Goal: Task Accomplishment & Management: Complete application form

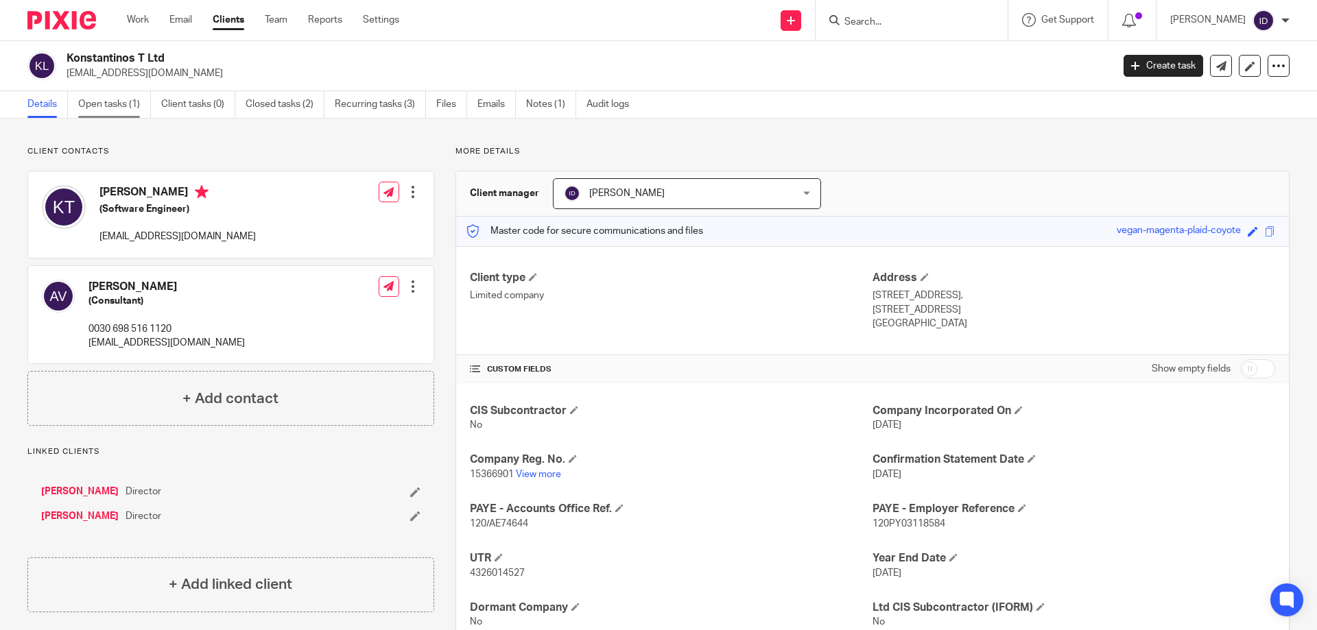
click at [105, 100] on link "Open tasks (1)" at bounding box center [114, 104] width 73 height 27
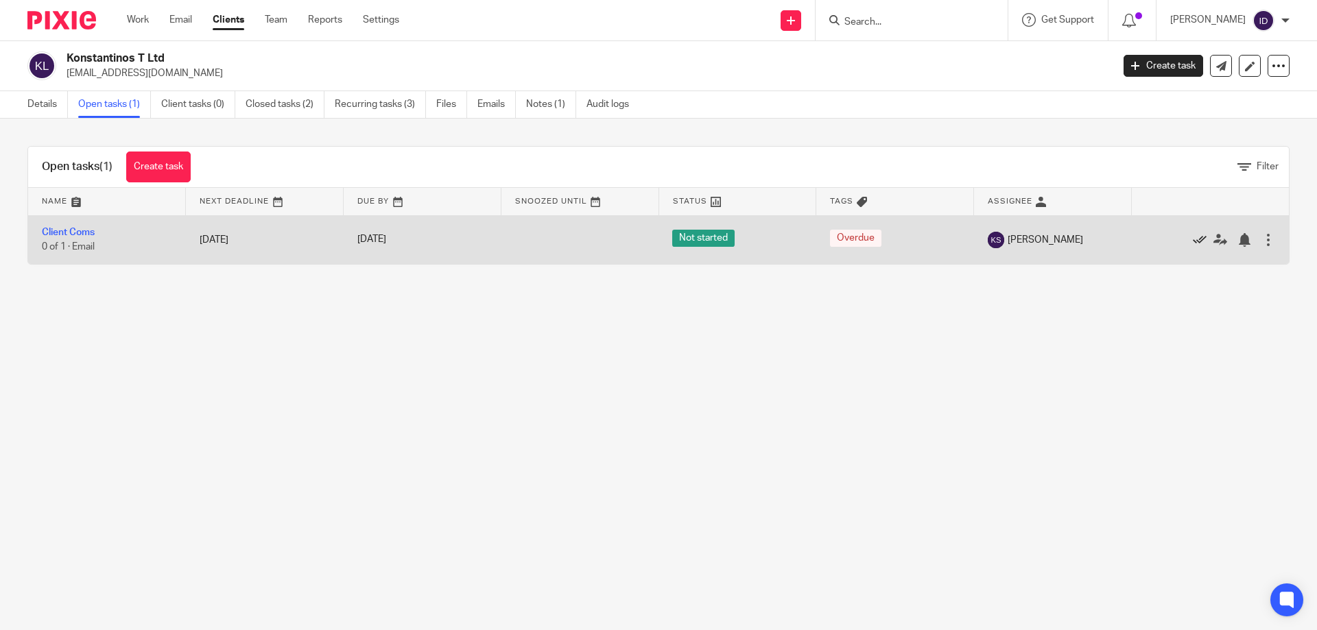
click at [1193, 240] on icon at bounding box center [1200, 240] width 14 height 14
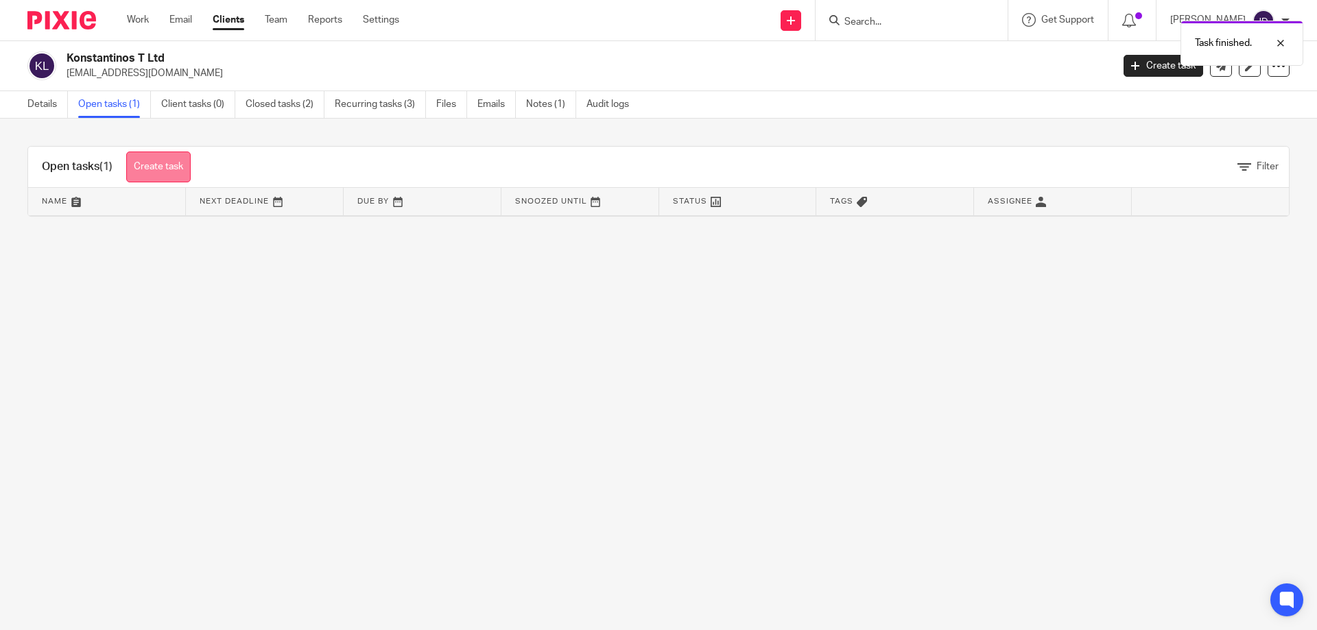
click at [165, 167] on link "Create task" at bounding box center [158, 167] width 64 height 31
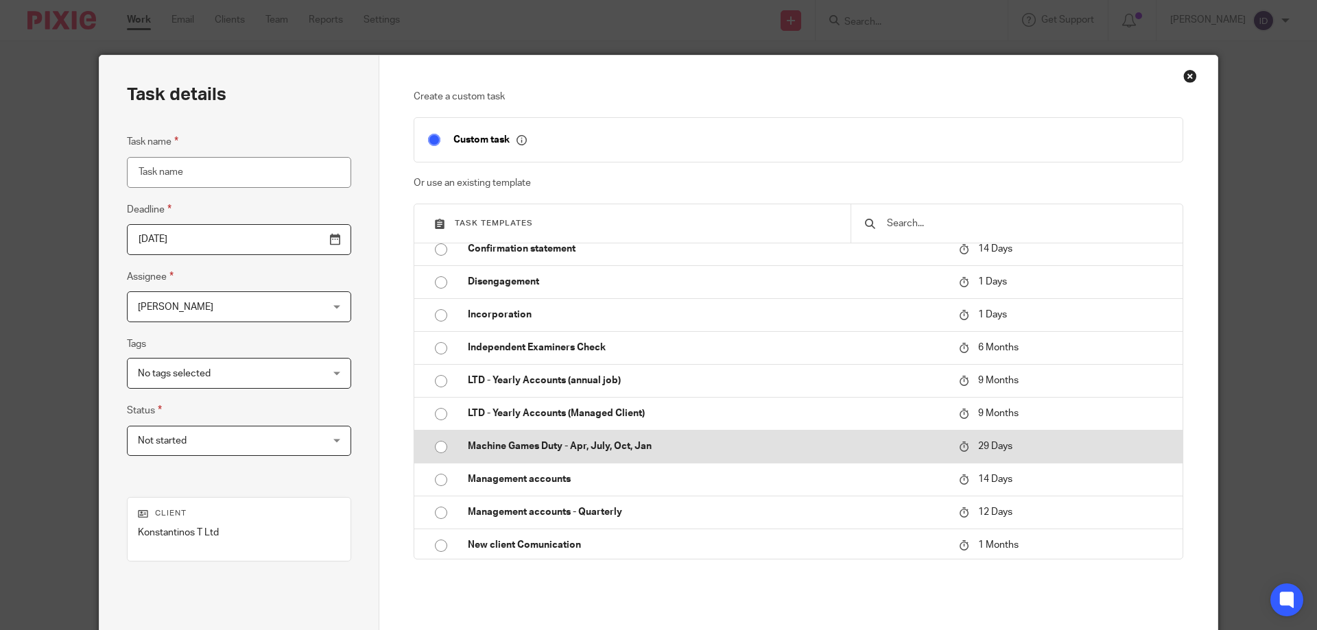
scroll to position [343, 0]
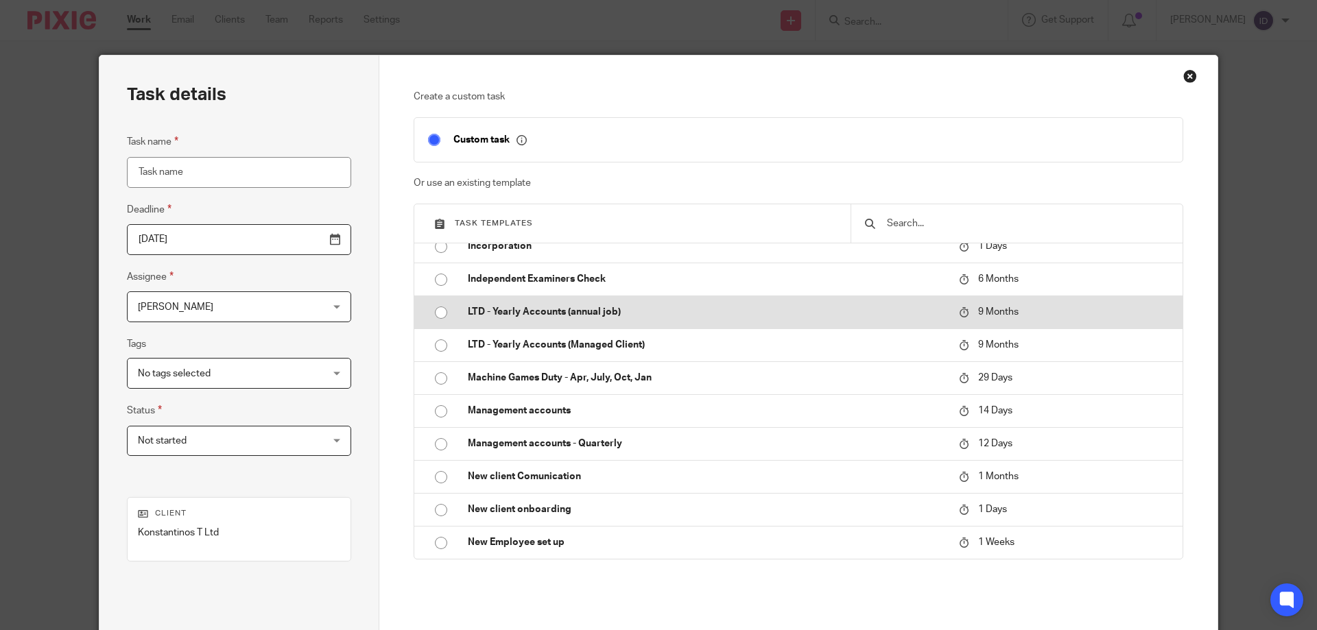
click at [435, 315] on input "radio" at bounding box center [441, 313] width 26 height 26
type input "2026-06-19"
type input "LTD - Yearly Accounts (annual job)"
checkbox input "false"
radio input "false"
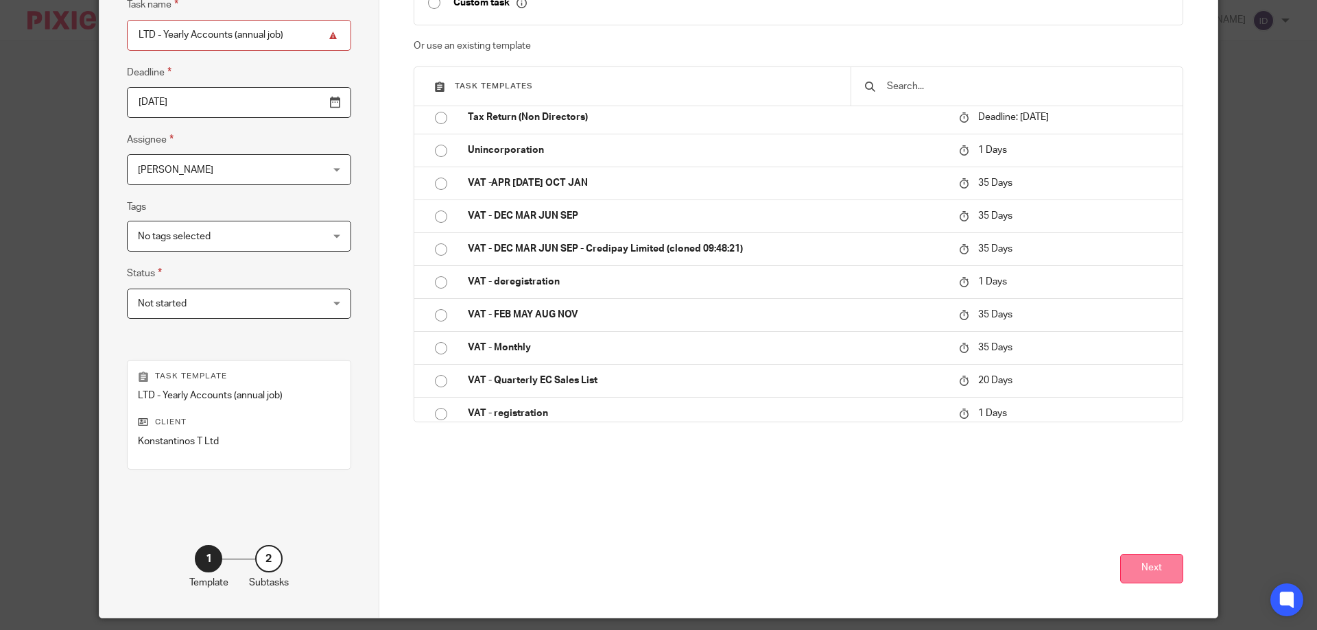
scroll to position [180, 0]
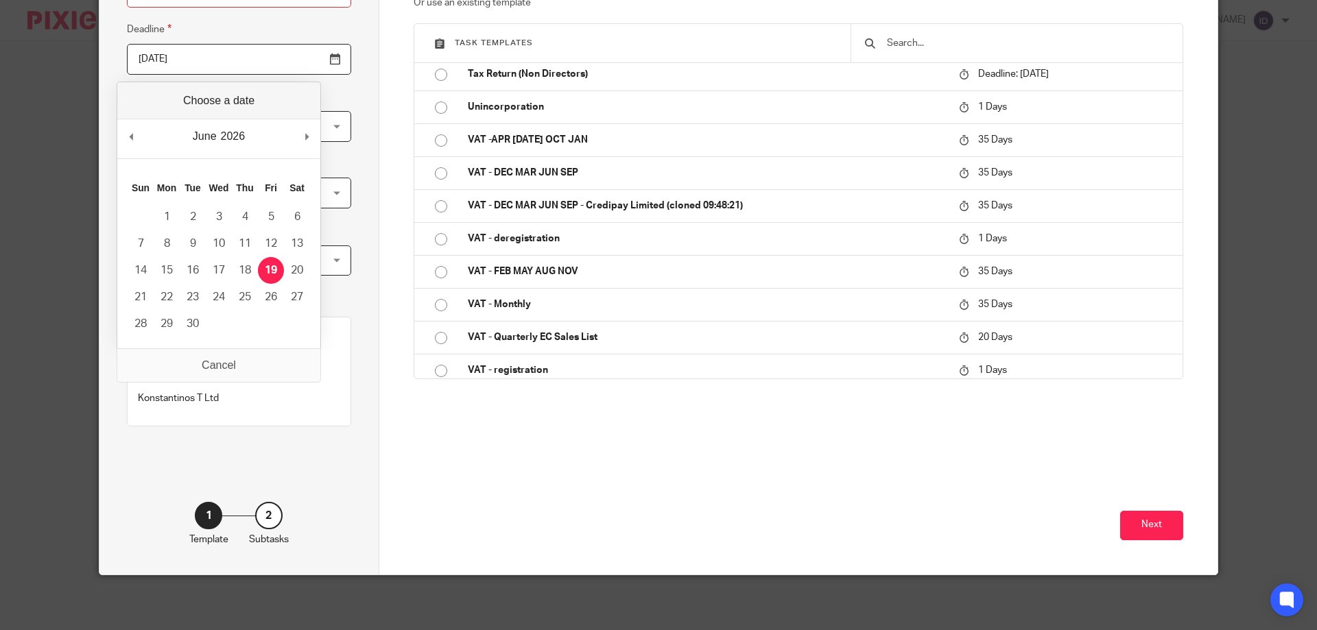
click at [194, 60] on input "2026-06-19" at bounding box center [239, 59] width 224 height 31
type input "2025-09-21"
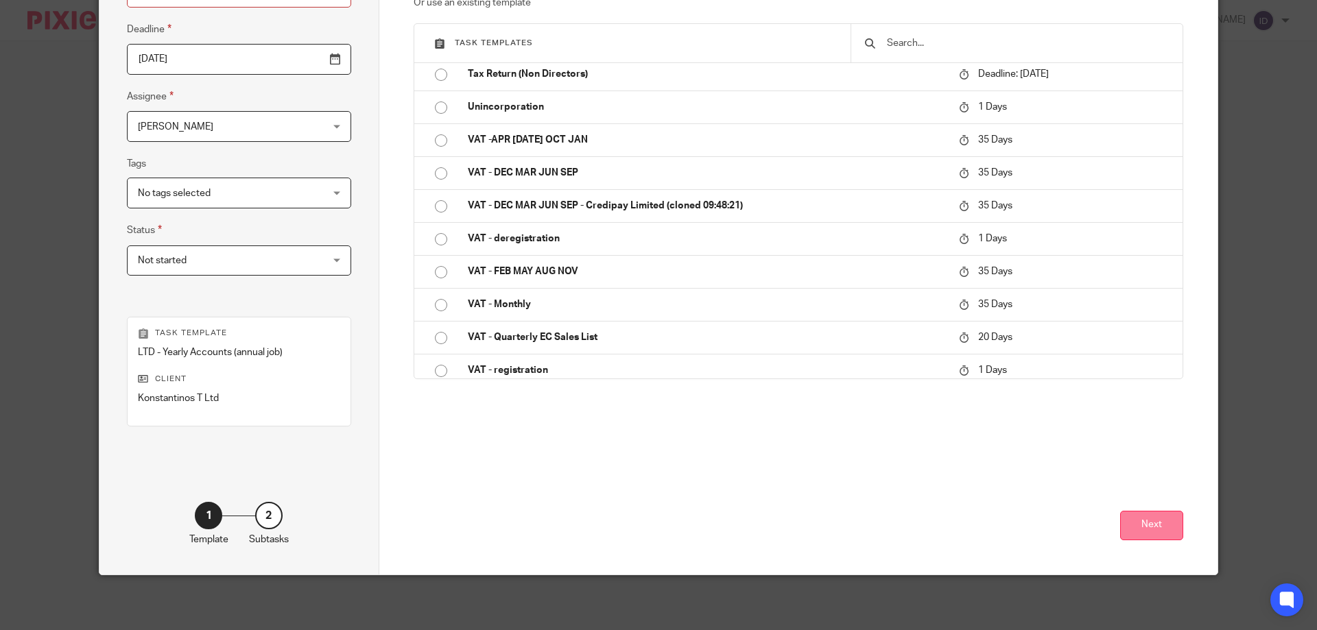
drag, startPoint x: 1151, startPoint y: 549, endPoint x: 1152, endPoint y: 529, distance: 19.9
click at [1151, 546] on div "Next" at bounding box center [799, 513] width 770 height 123
click at [1153, 529] on button "Next" at bounding box center [1151, 526] width 63 height 30
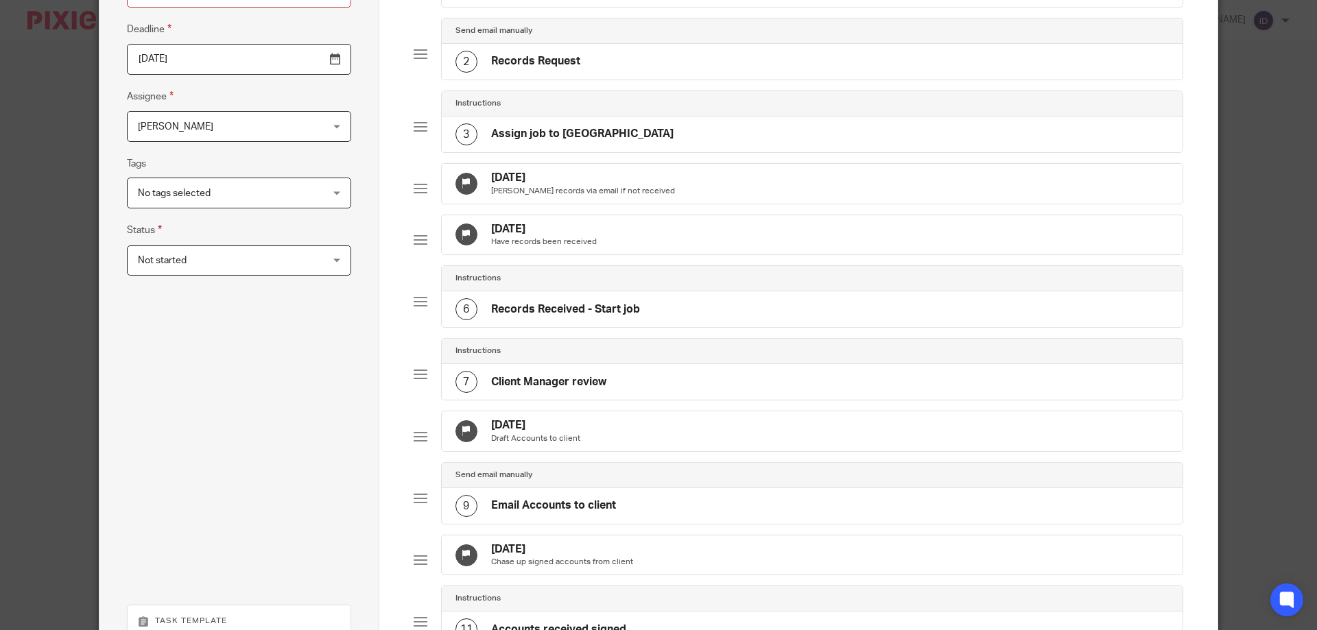
scroll to position [523, 0]
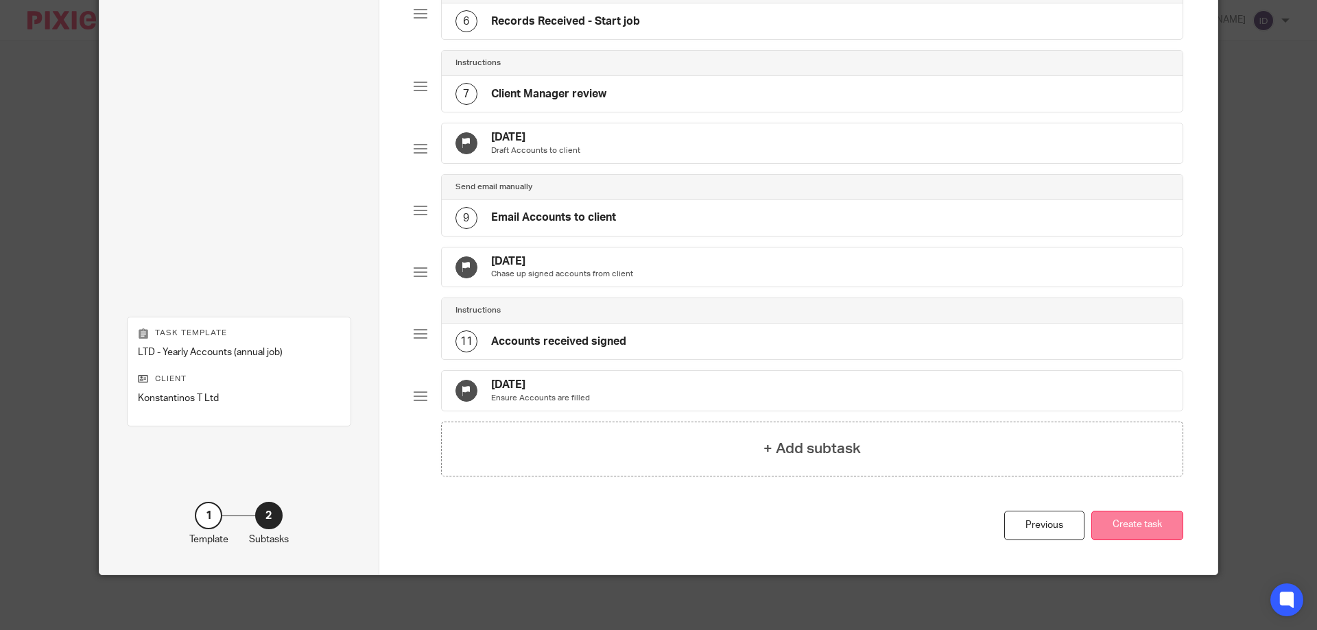
click at [1157, 521] on button "Create task" at bounding box center [1138, 526] width 92 height 30
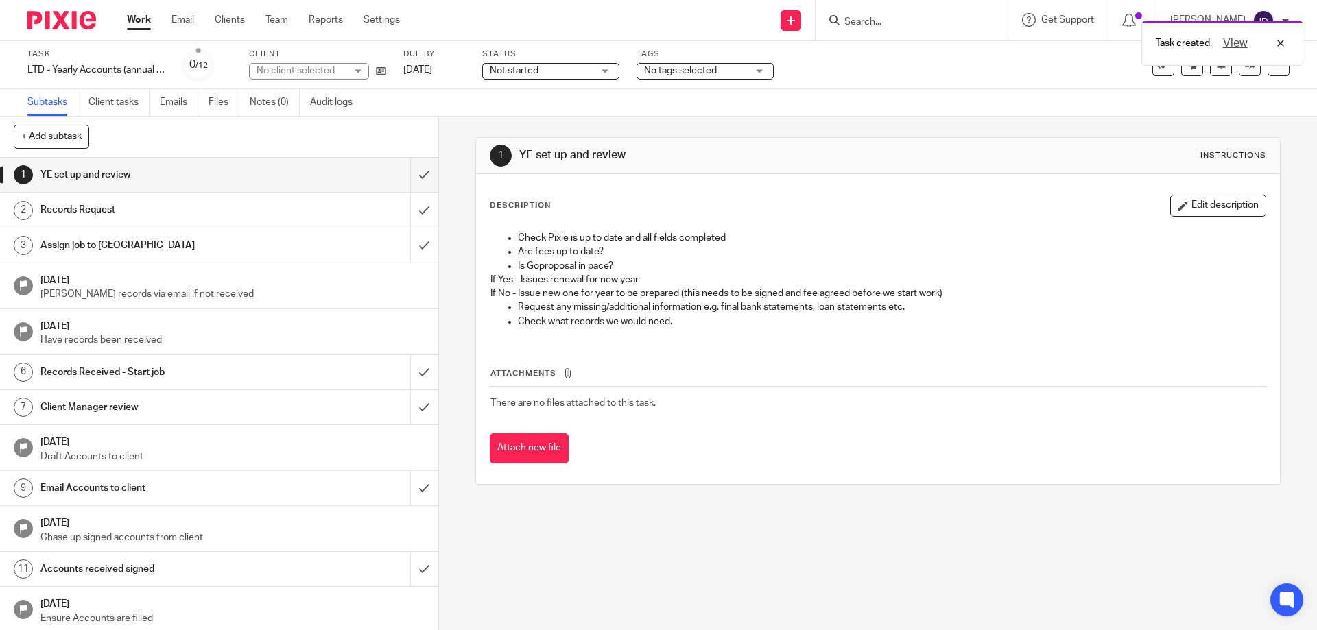
click at [699, 71] on span "No tags selected" at bounding box center [680, 71] width 73 height 10
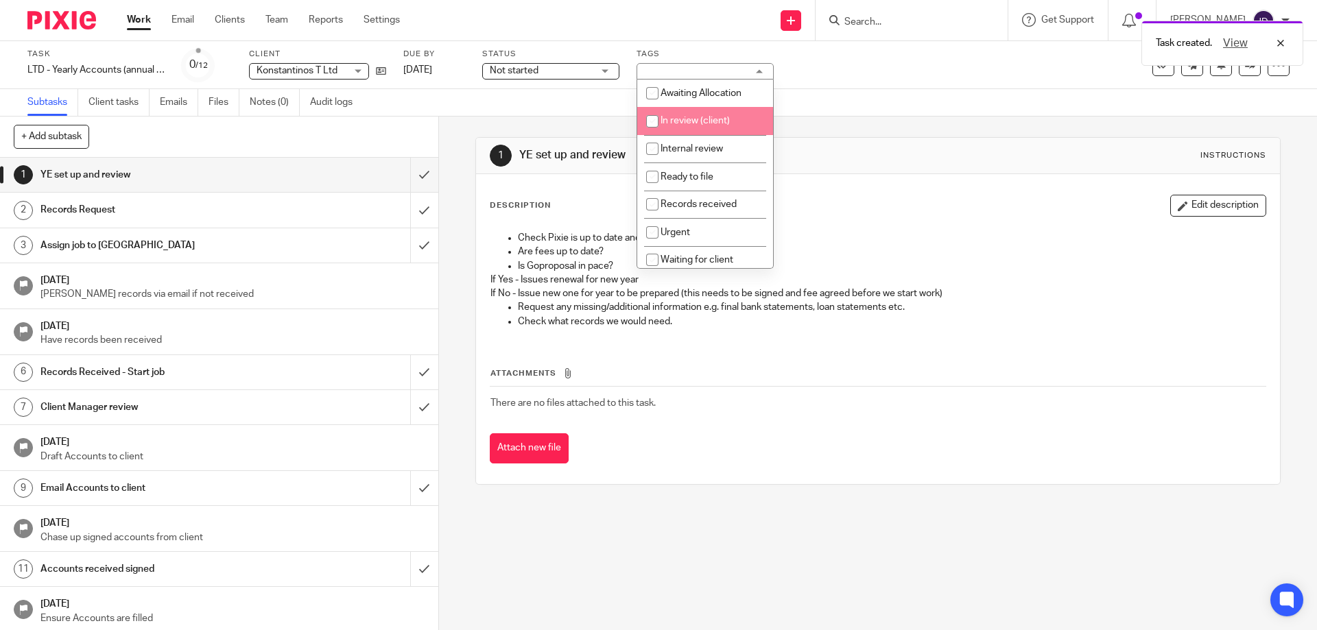
click at [653, 123] on input "checkbox" at bounding box center [652, 121] width 26 height 26
checkbox input "true"
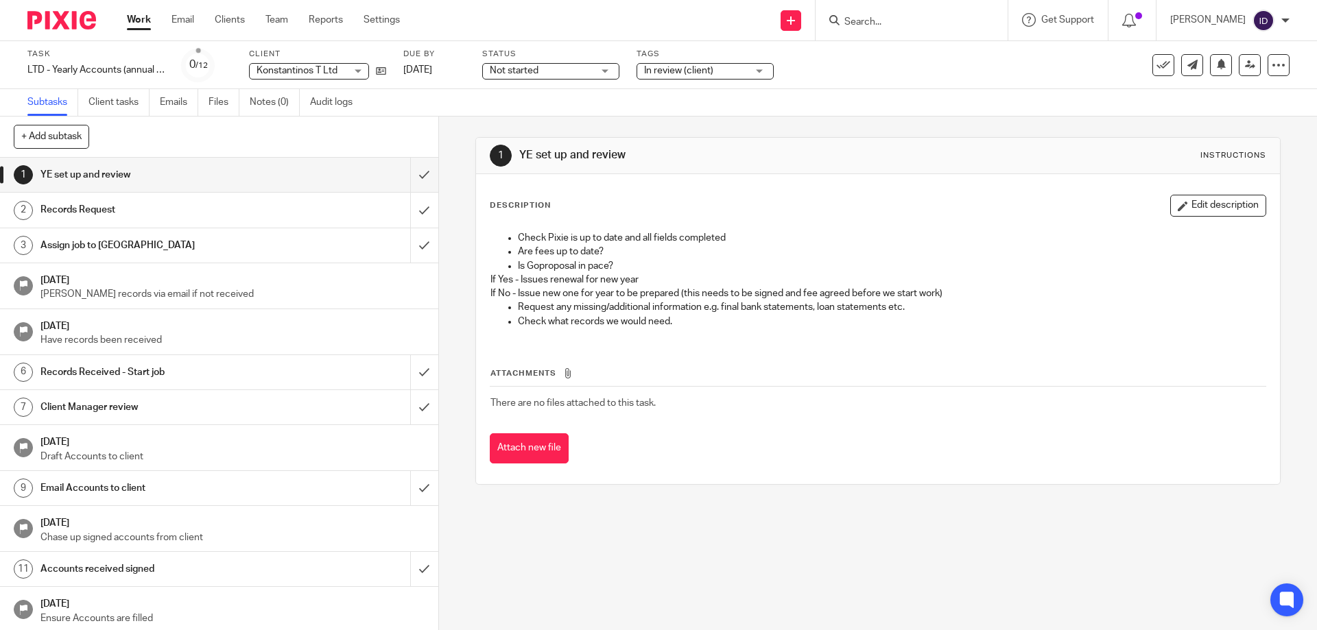
click at [557, 14] on div "Send new email Create task Add client Get Support Contact Support Help Document…" at bounding box center [869, 20] width 897 height 40
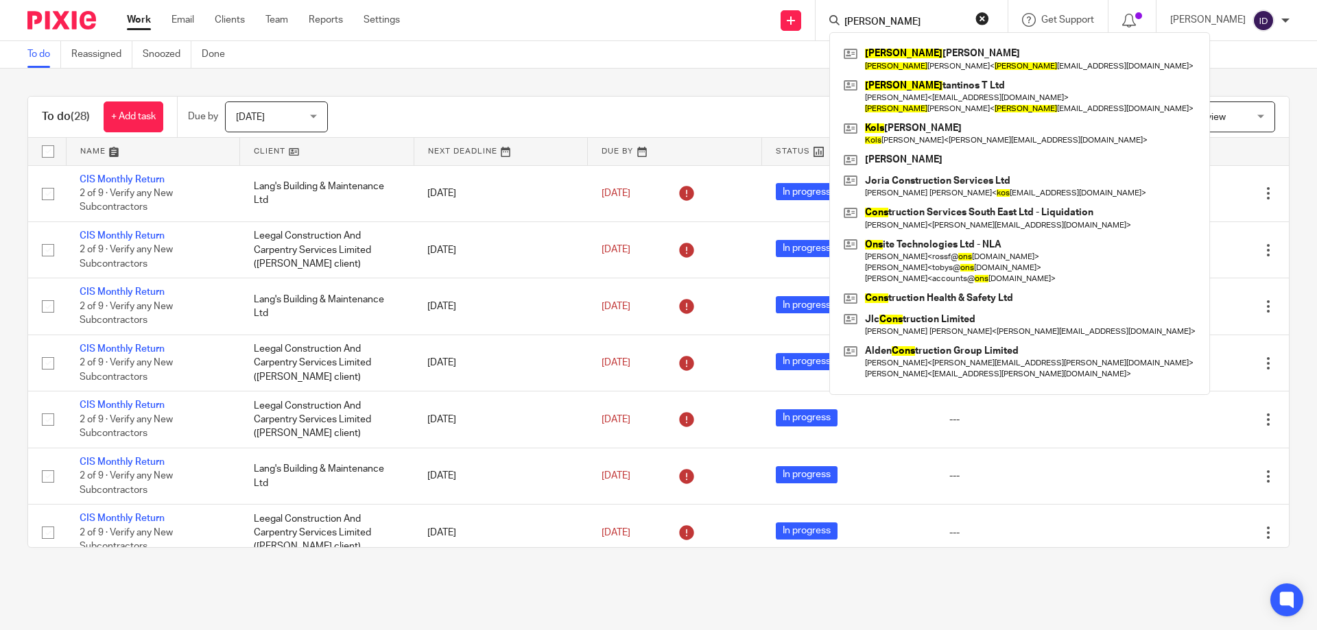
scroll to position [1202, 0]
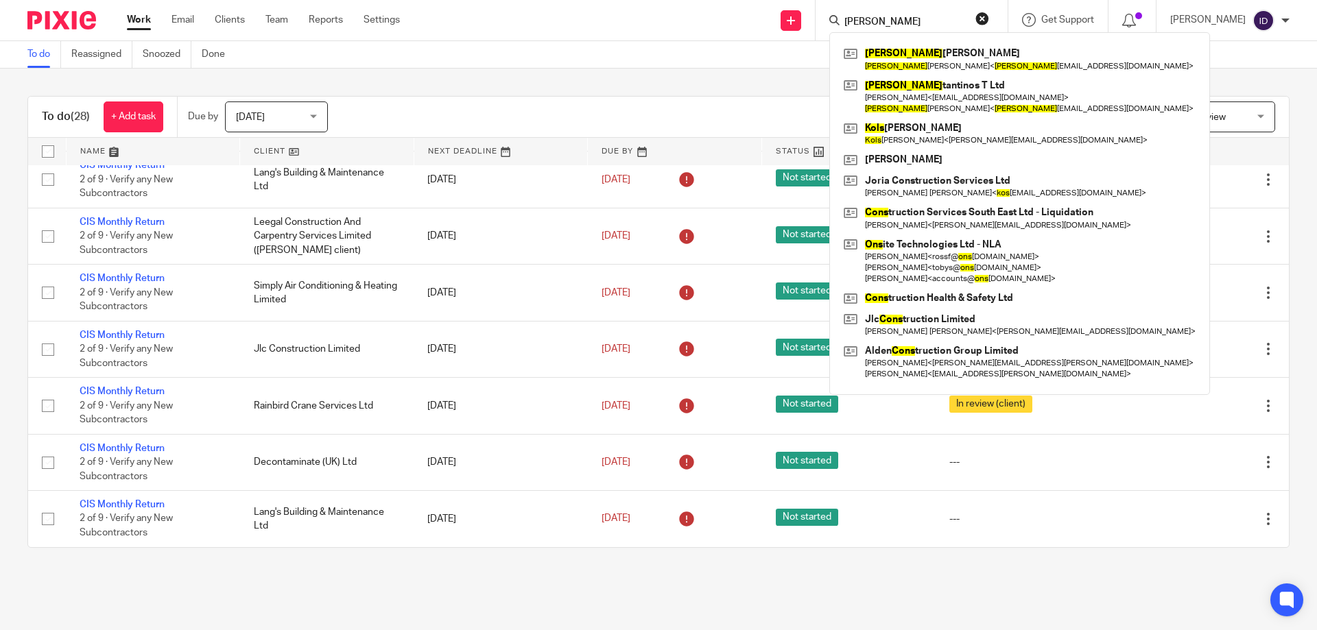
click at [505, 72] on div "To do (28) + Add task Due by [DATE] [DATE] [DATE] [DATE] This week Next week Th…" at bounding box center [658, 322] width 1317 height 507
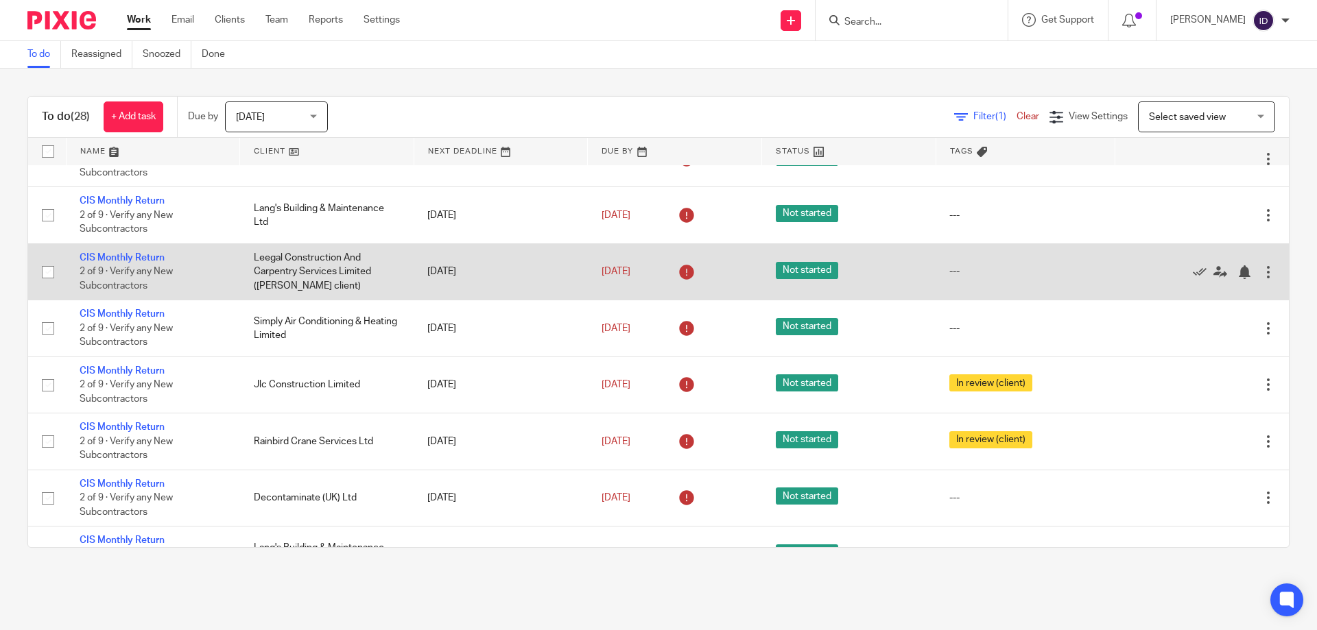
scroll to position [1202, 0]
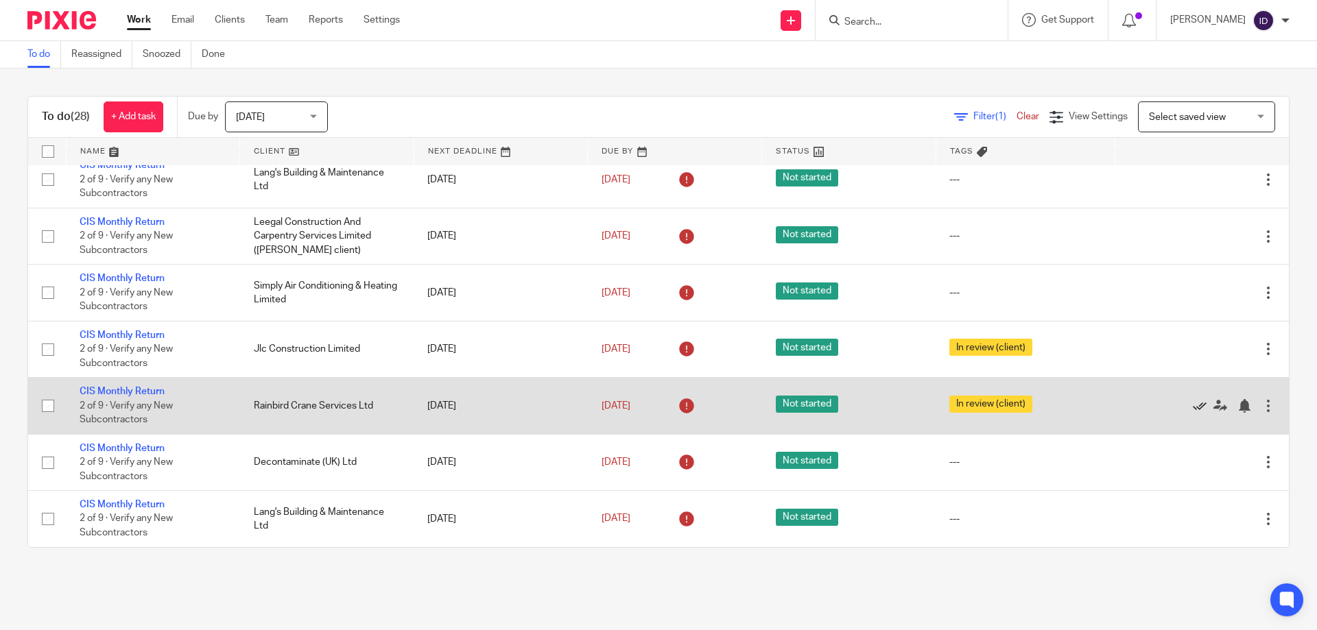
click at [1193, 410] on icon at bounding box center [1200, 406] width 14 height 14
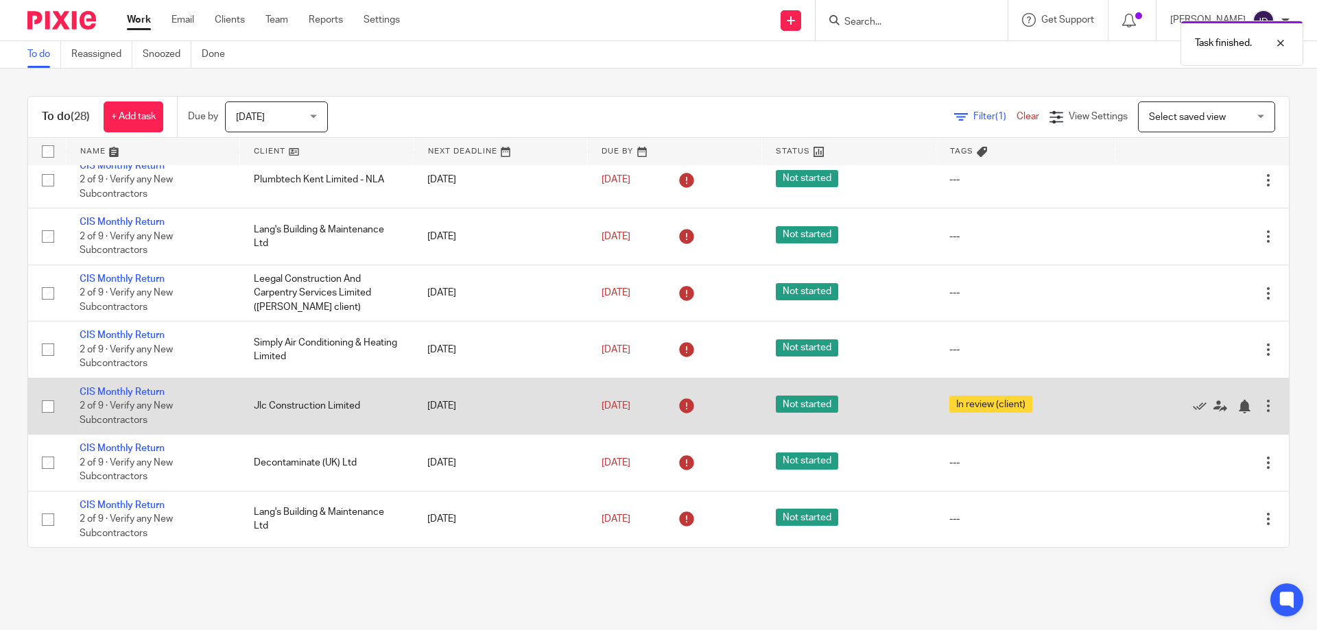
scroll to position [1145, 0]
